Goal: Find specific page/section: Find specific page/section

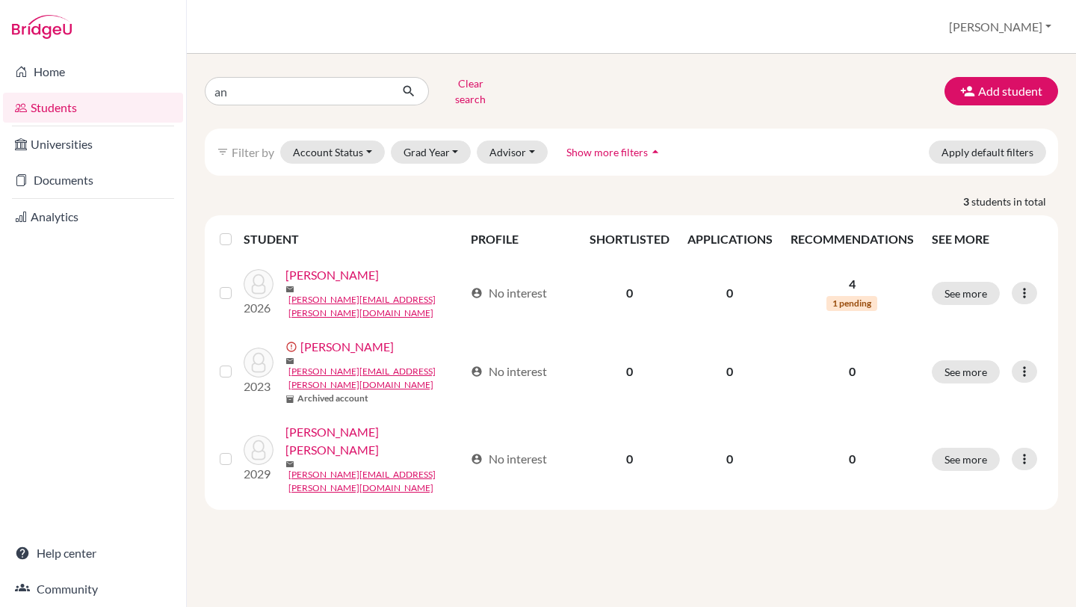
type input "a"
type input "[PERSON_NAME] [PERSON_NAME]"
click button "submit" at bounding box center [409, 91] width 40 height 28
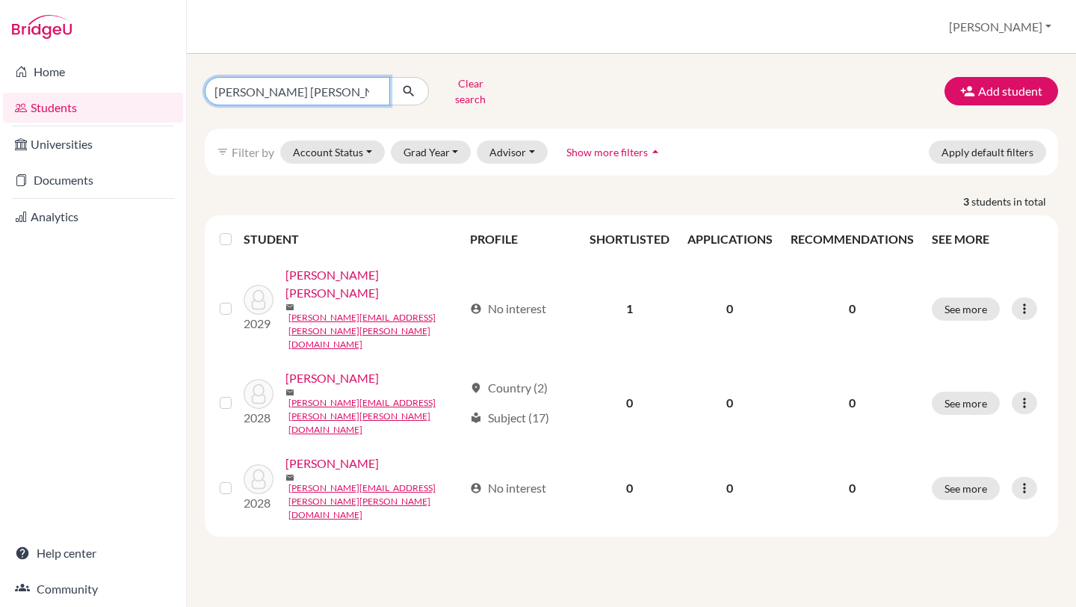
click at [294, 96] on input "[PERSON_NAME] [PERSON_NAME]" at bounding box center [297, 91] width 185 height 28
type input "[PERSON_NAME] [PERSON_NAME]"
click button "submit" at bounding box center [409, 91] width 40 height 28
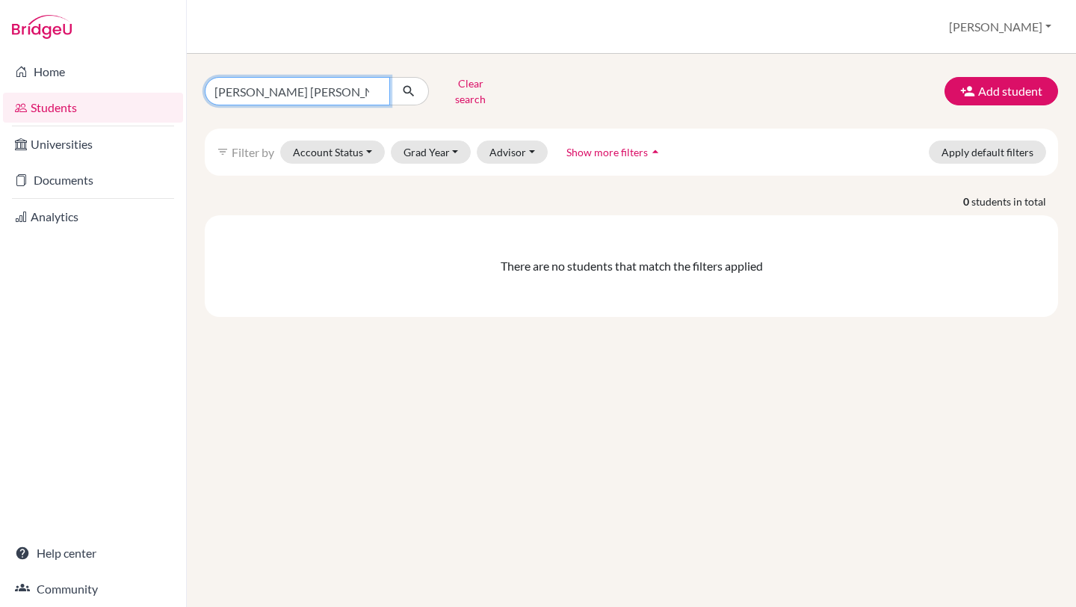
click at [327, 94] on input "[PERSON_NAME] [PERSON_NAME]" at bounding box center [297, 91] width 185 height 28
type input "[PERSON_NAME]"
click button "submit" at bounding box center [409, 91] width 40 height 28
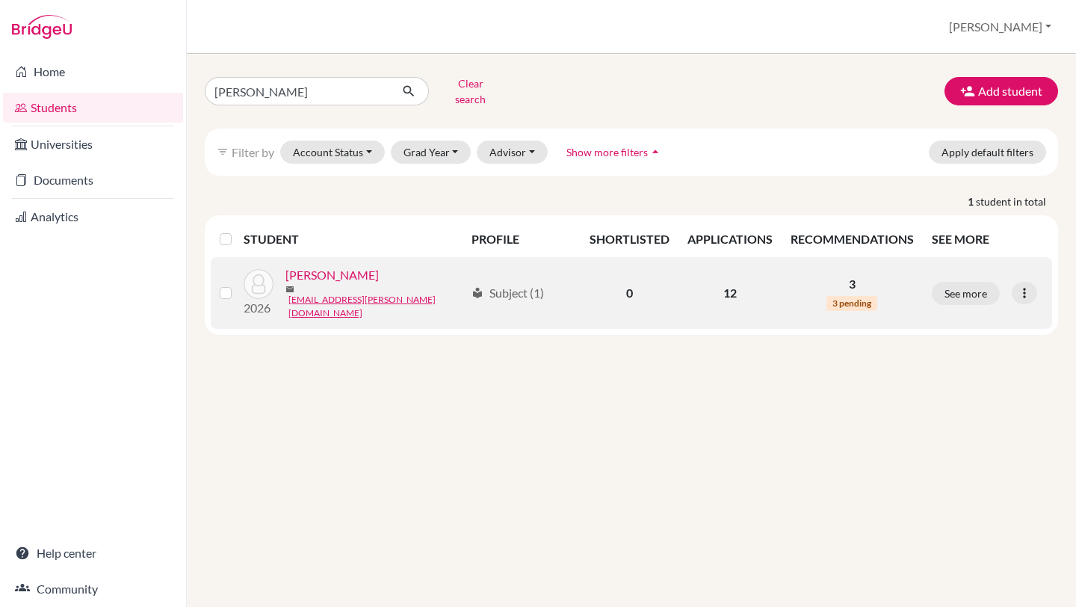
click at [322, 272] on link "[PERSON_NAME]" at bounding box center [332, 275] width 93 height 18
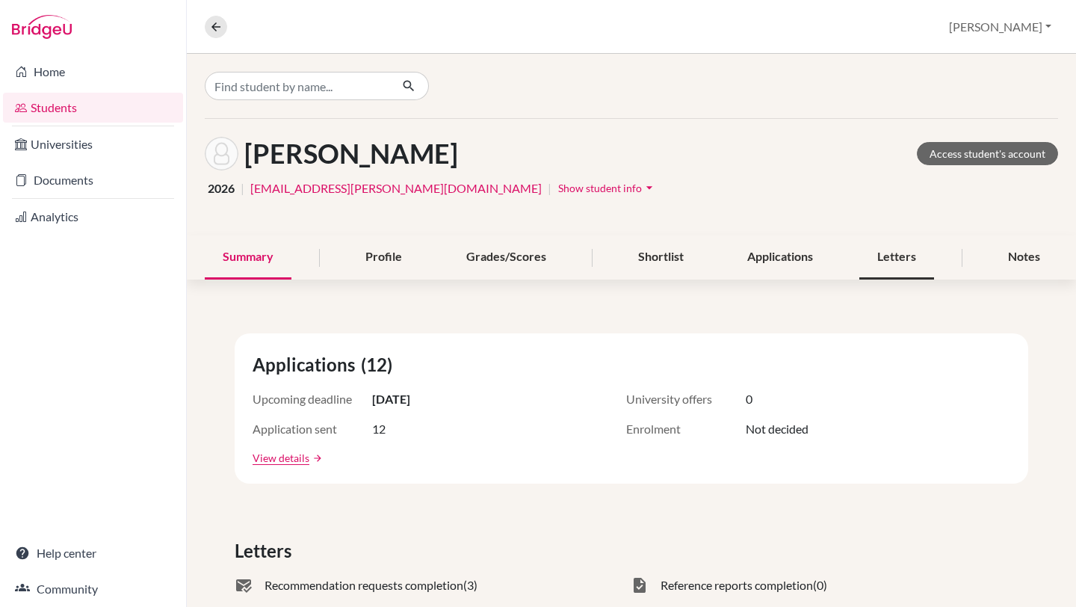
click at [895, 263] on div "Letters" at bounding box center [897, 257] width 75 height 44
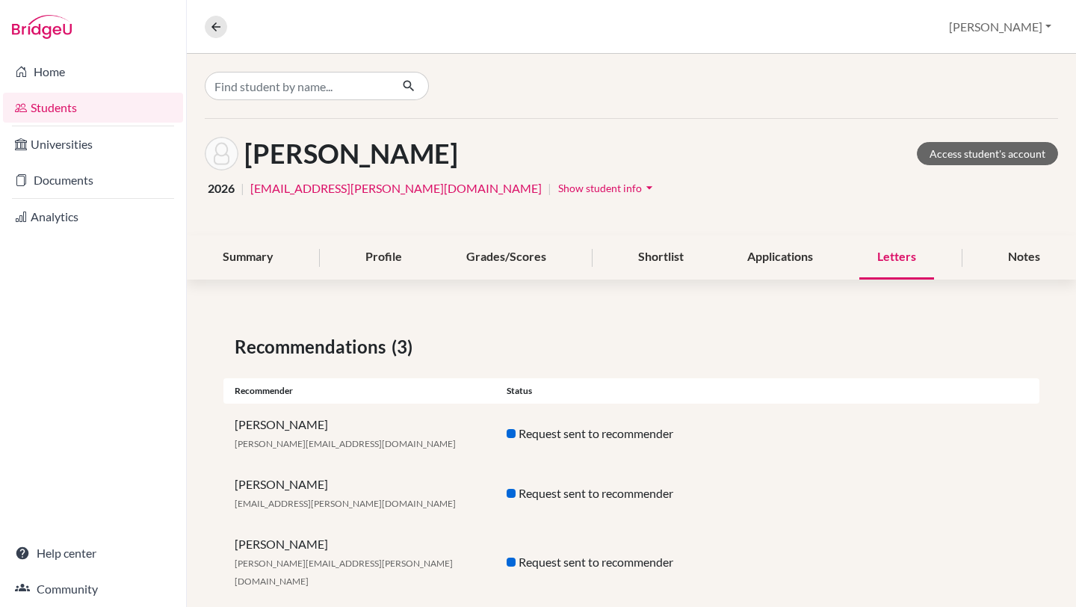
scroll to position [12, 0]
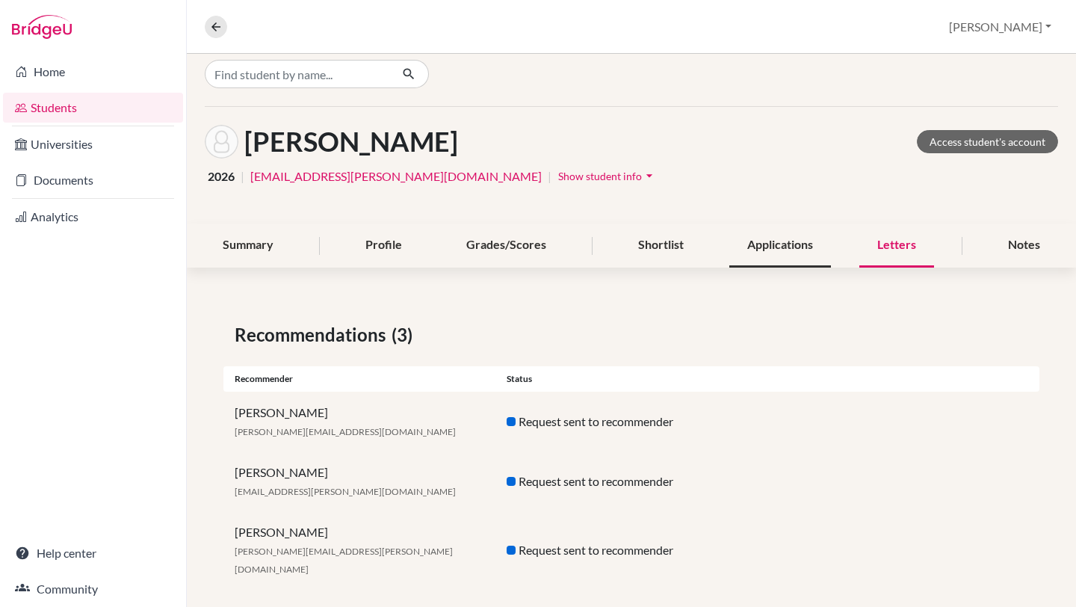
click at [798, 247] on div "Applications" at bounding box center [781, 246] width 102 height 44
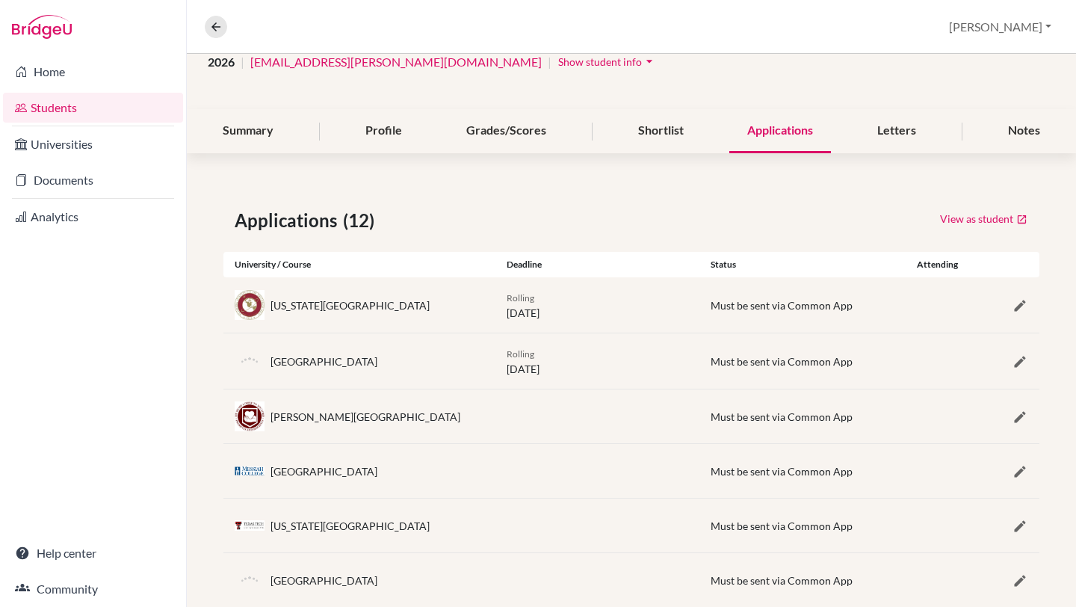
scroll to position [132, 0]
